Goal: Find specific page/section: Find specific page/section

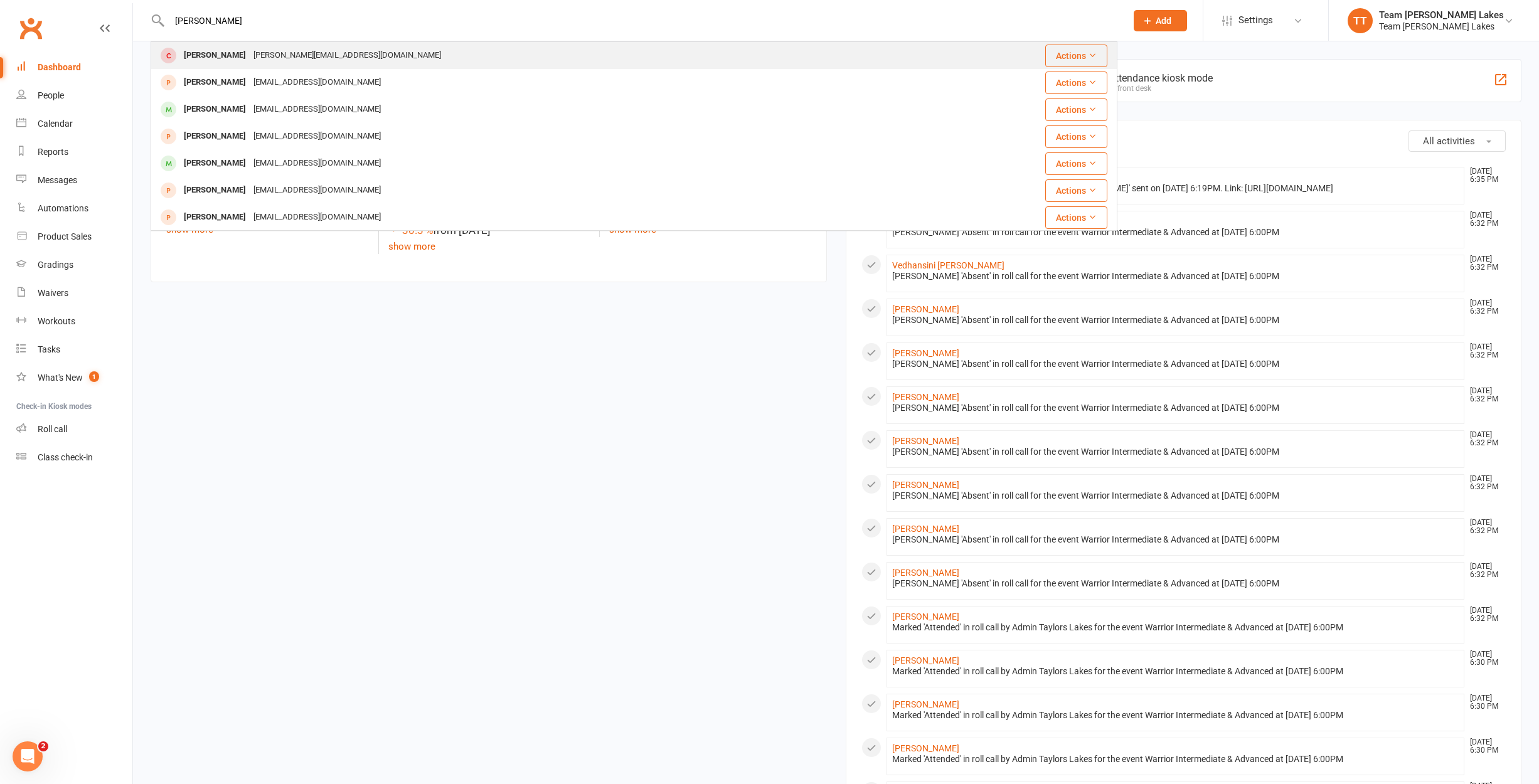
type input "[PERSON_NAME]"
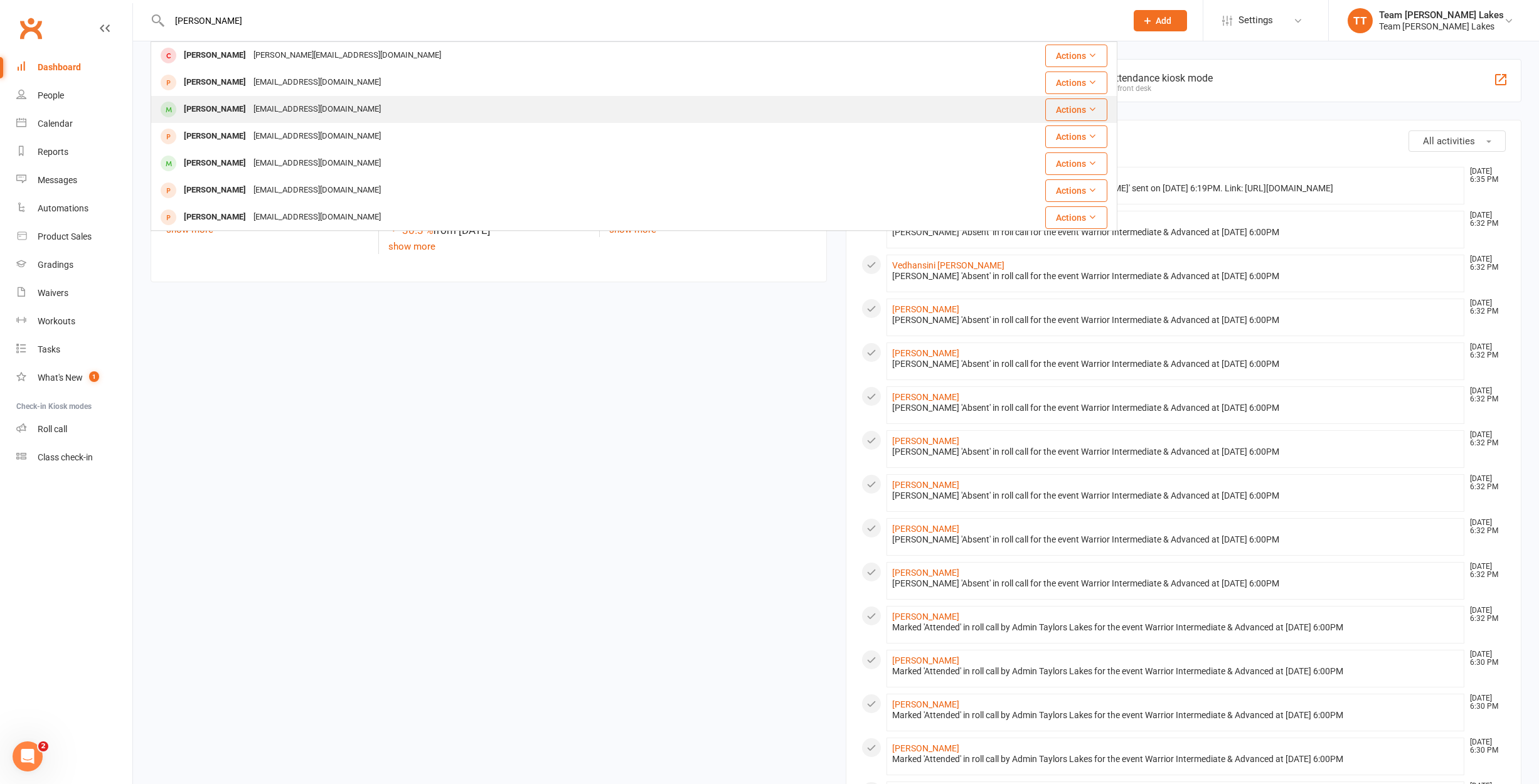
scroll to position [1, 0]
drag, startPoint x: 211, startPoint y: 44, endPoint x: 218, endPoint y: 108, distance: 64.4
click at [218, 108] on div "[PERSON_NAME]" at bounding box center [214, 108] width 70 height 18
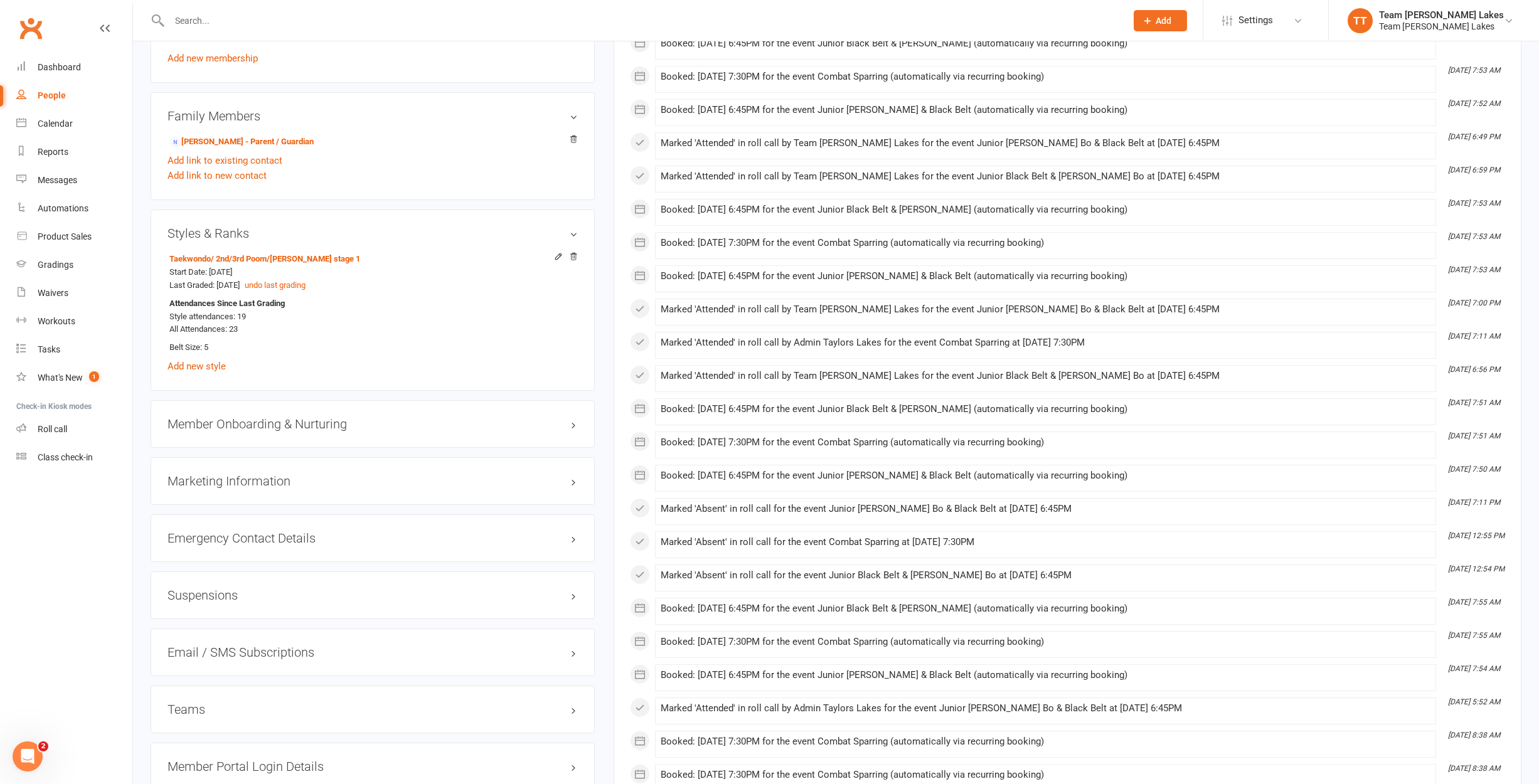
scroll to position [923, 0]
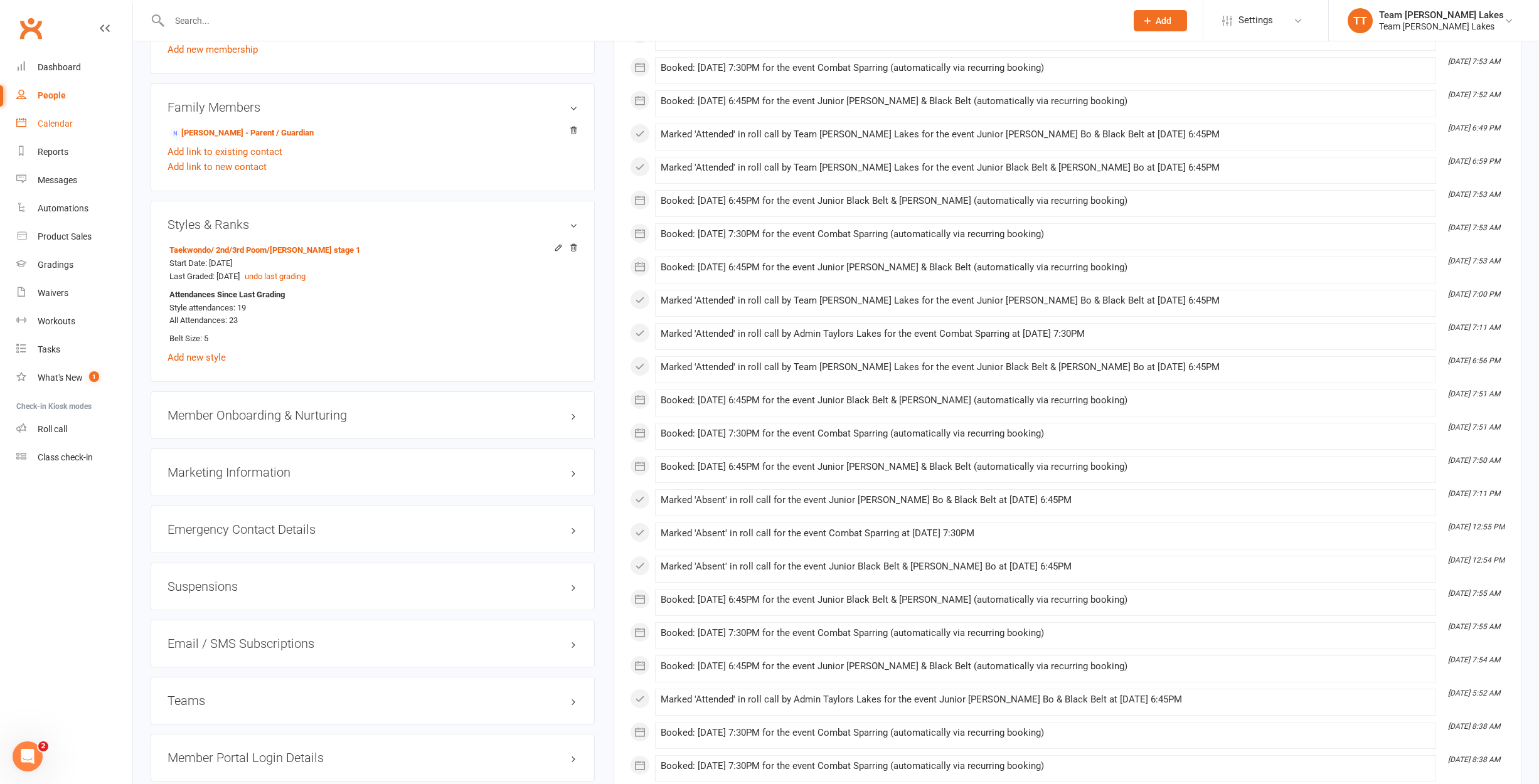
click at [65, 120] on div "Calendar" at bounding box center [55, 124] width 35 height 10
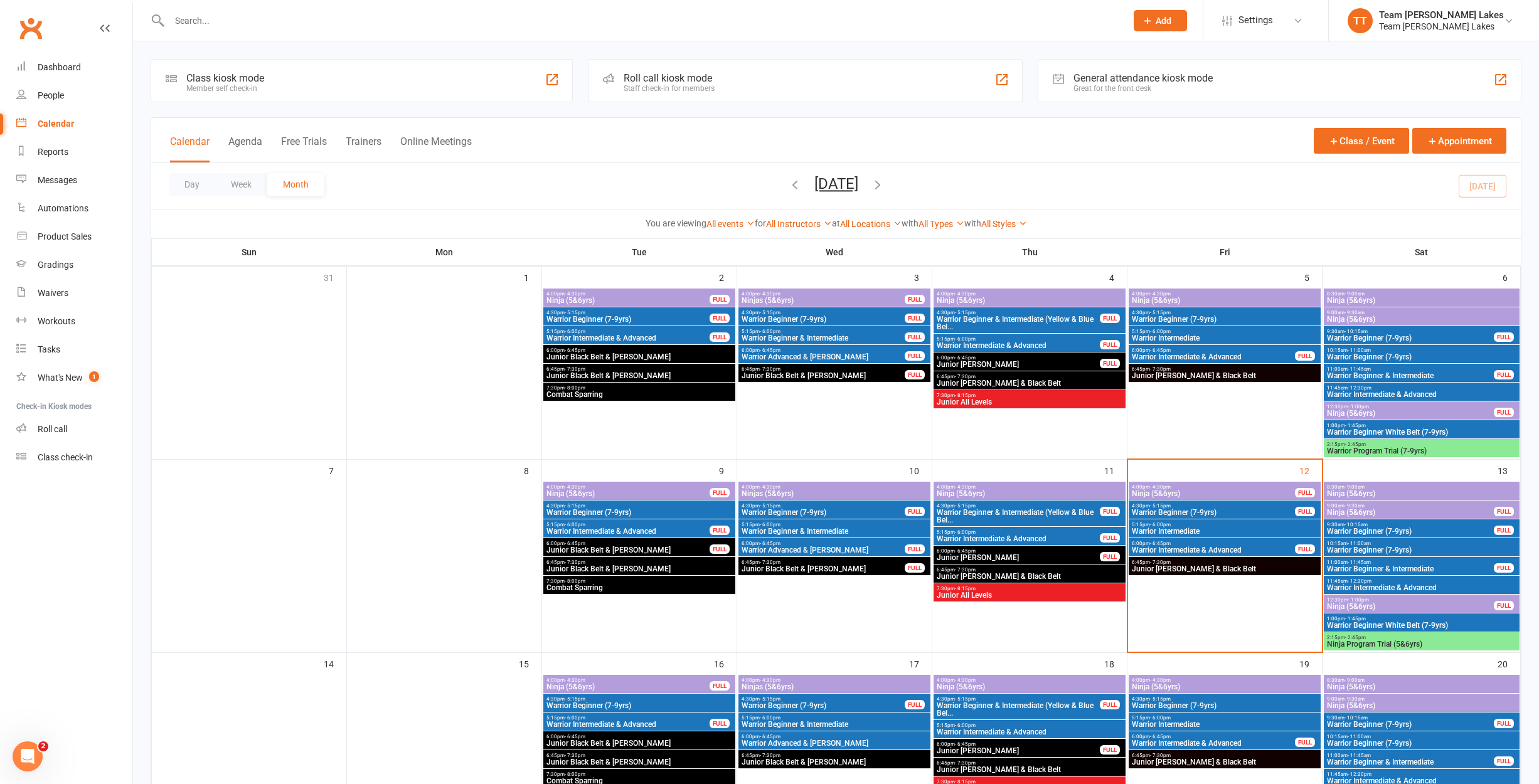
click at [680, 80] on div "Roll call kiosk mode" at bounding box center [669, 77] width 91 height 12
